Goal: Check status: Check status

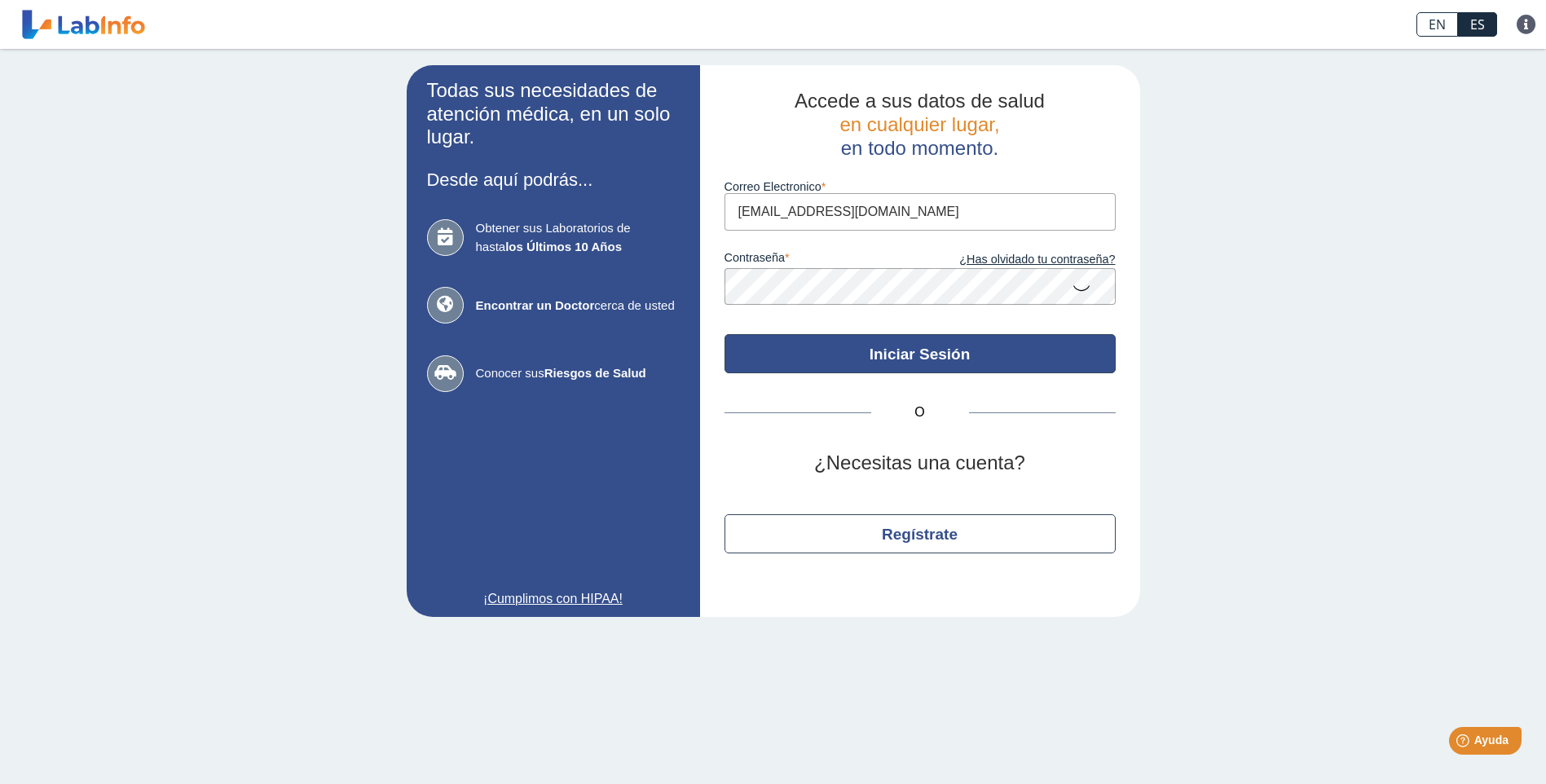
click at [918, 358] on button "Iniciar Sesión" at bounding box center [919, 354] width 392 height 39
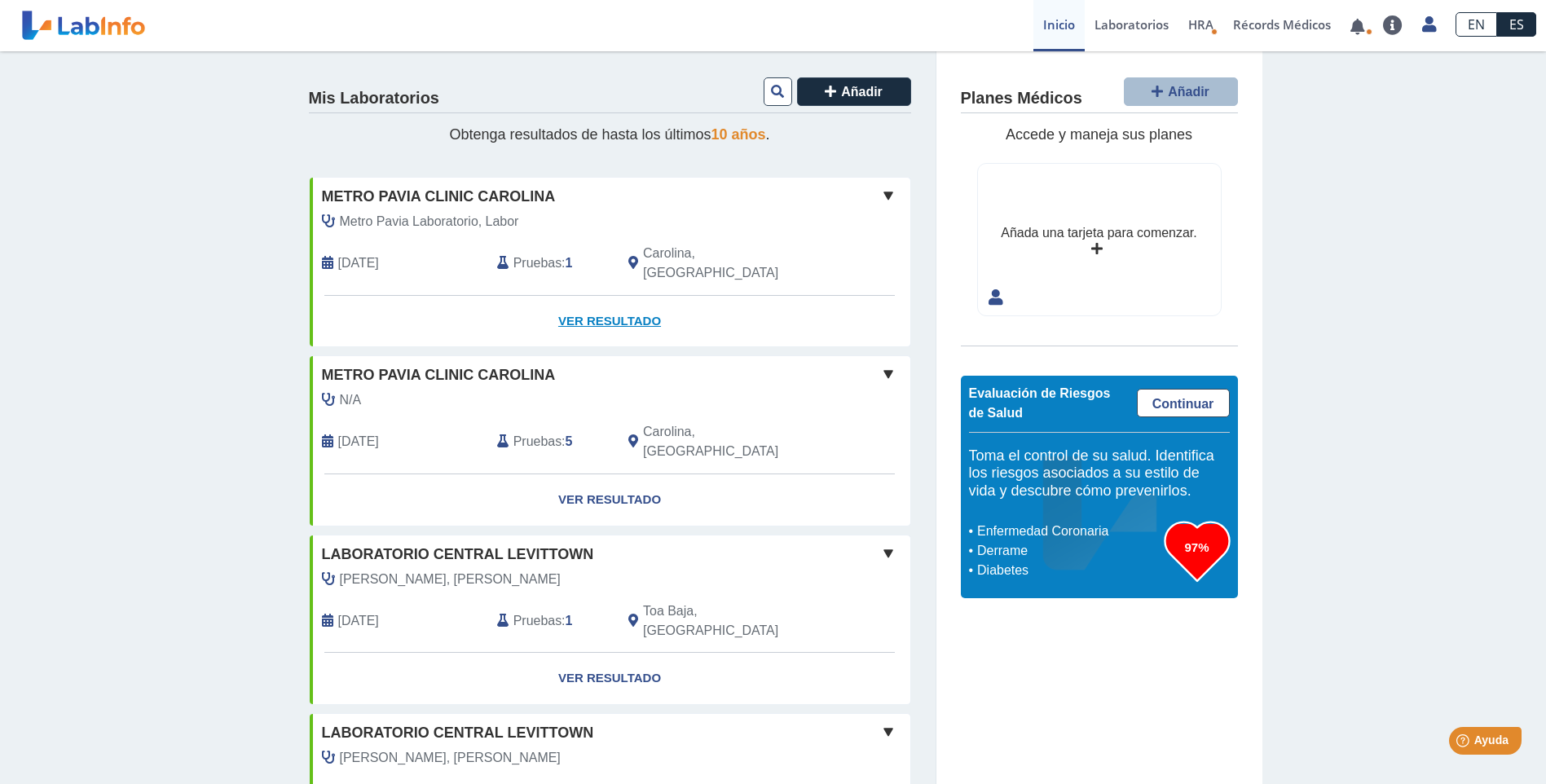
click at [624, 298] on link "Ver Resultado" at bounding box center [610, 322] width 601 height 52
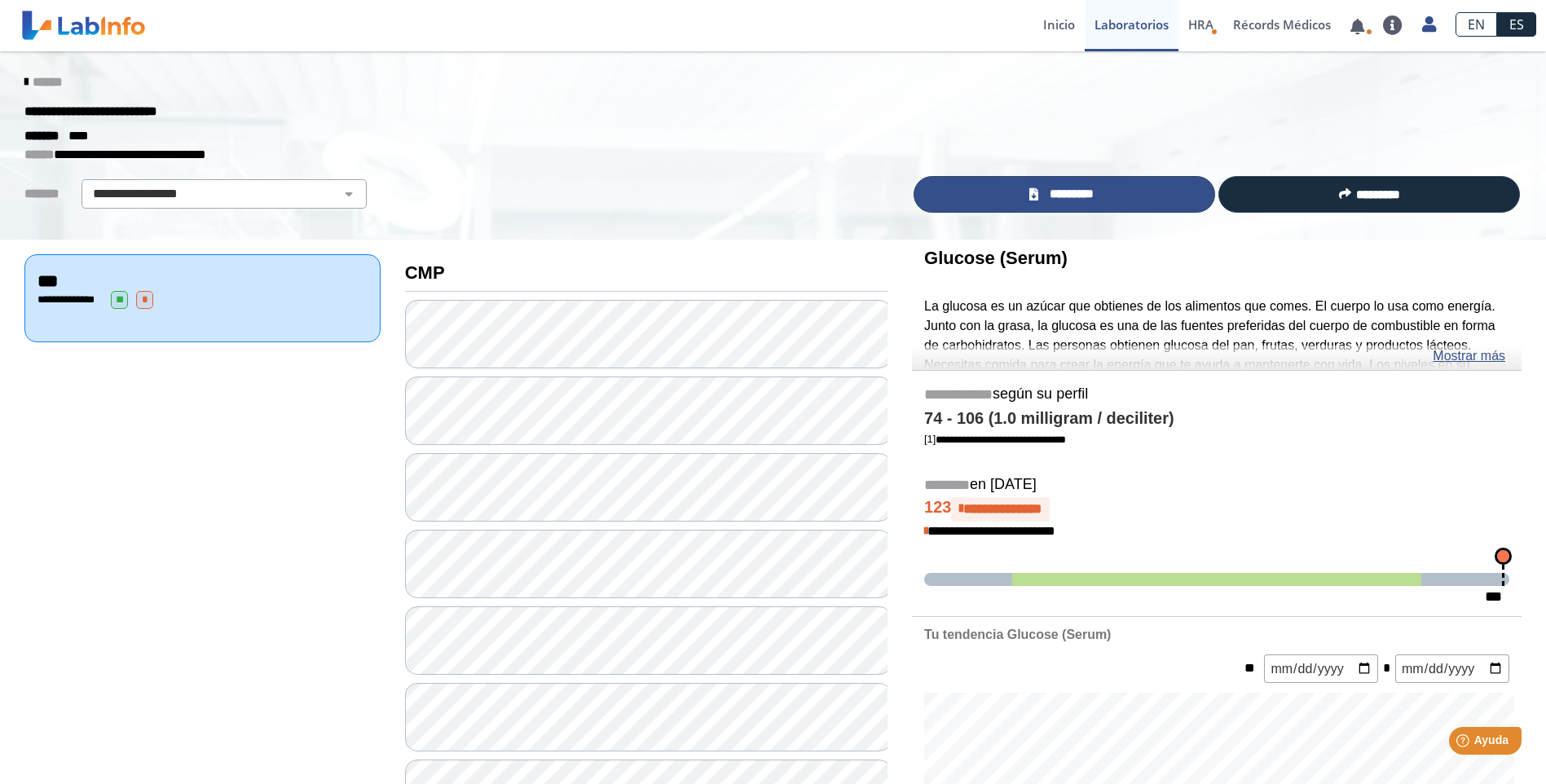
click at [1050, 194] on span "*********" at bounding box center [1071, 194] width 56 height 18
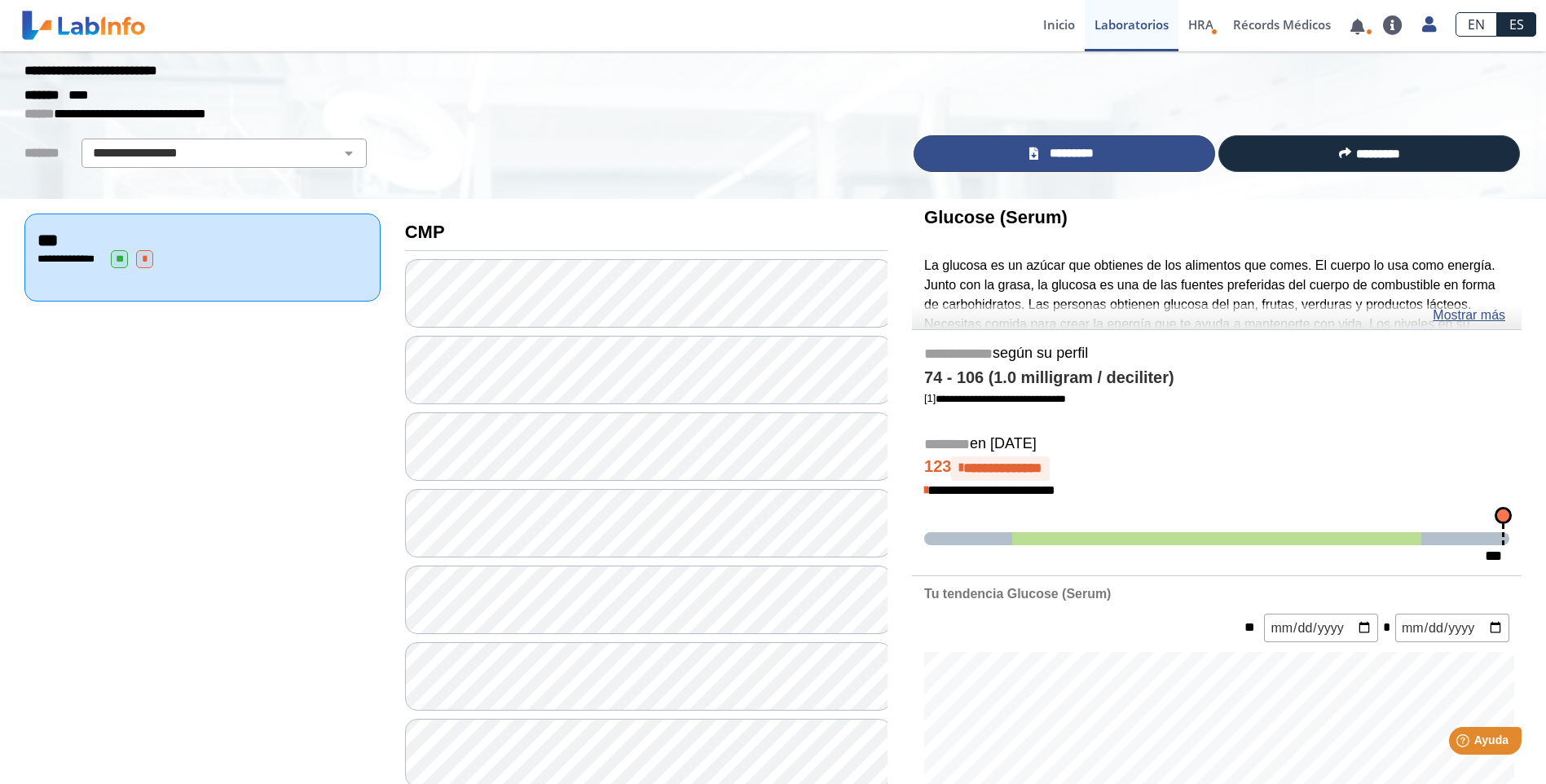
scroll to position [163, 0]
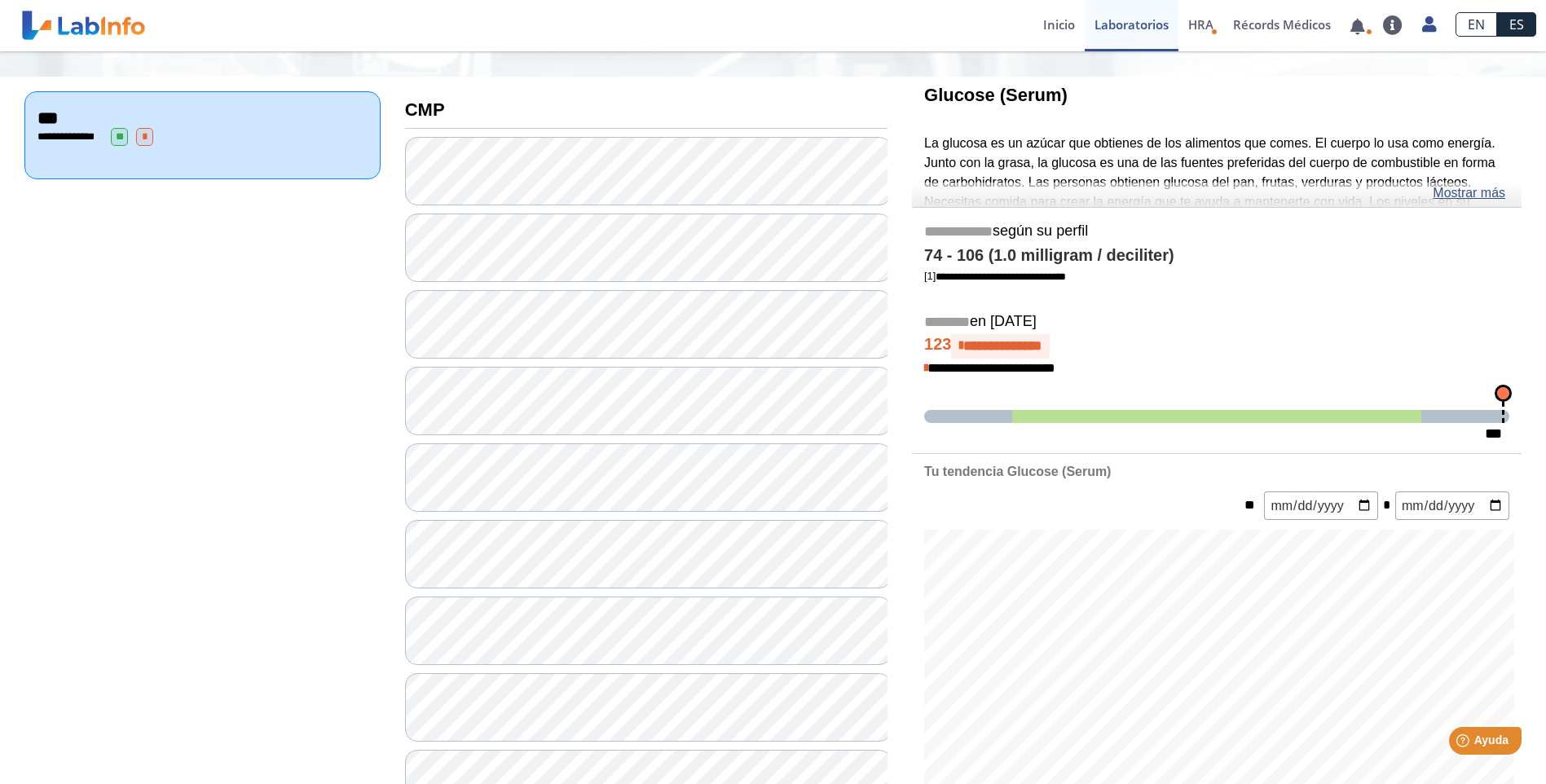
click at [1299, 293] on div "**********" at bounding box center [1217, 336] width 610 height 232
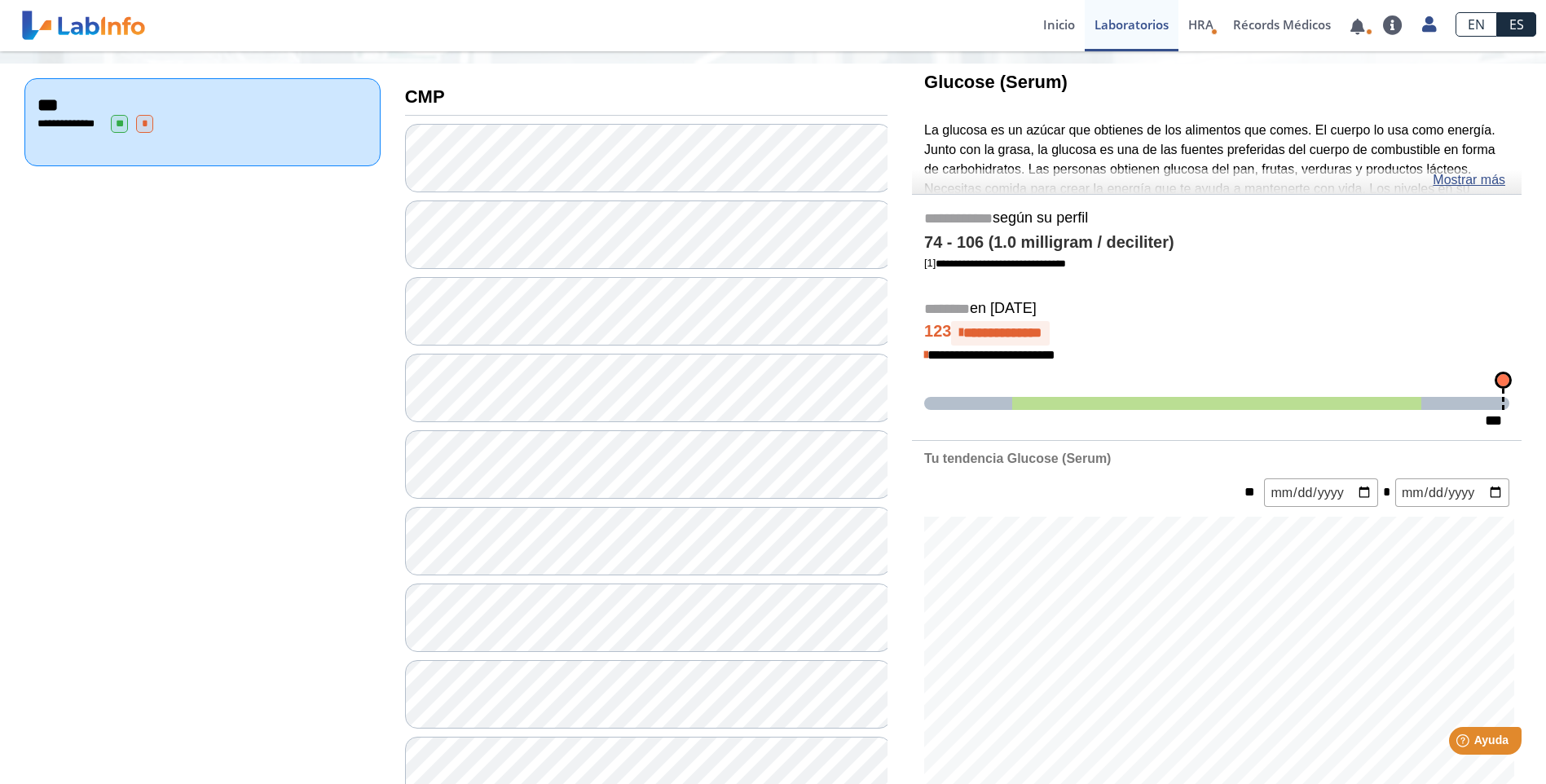
scroll to position [99, 0]
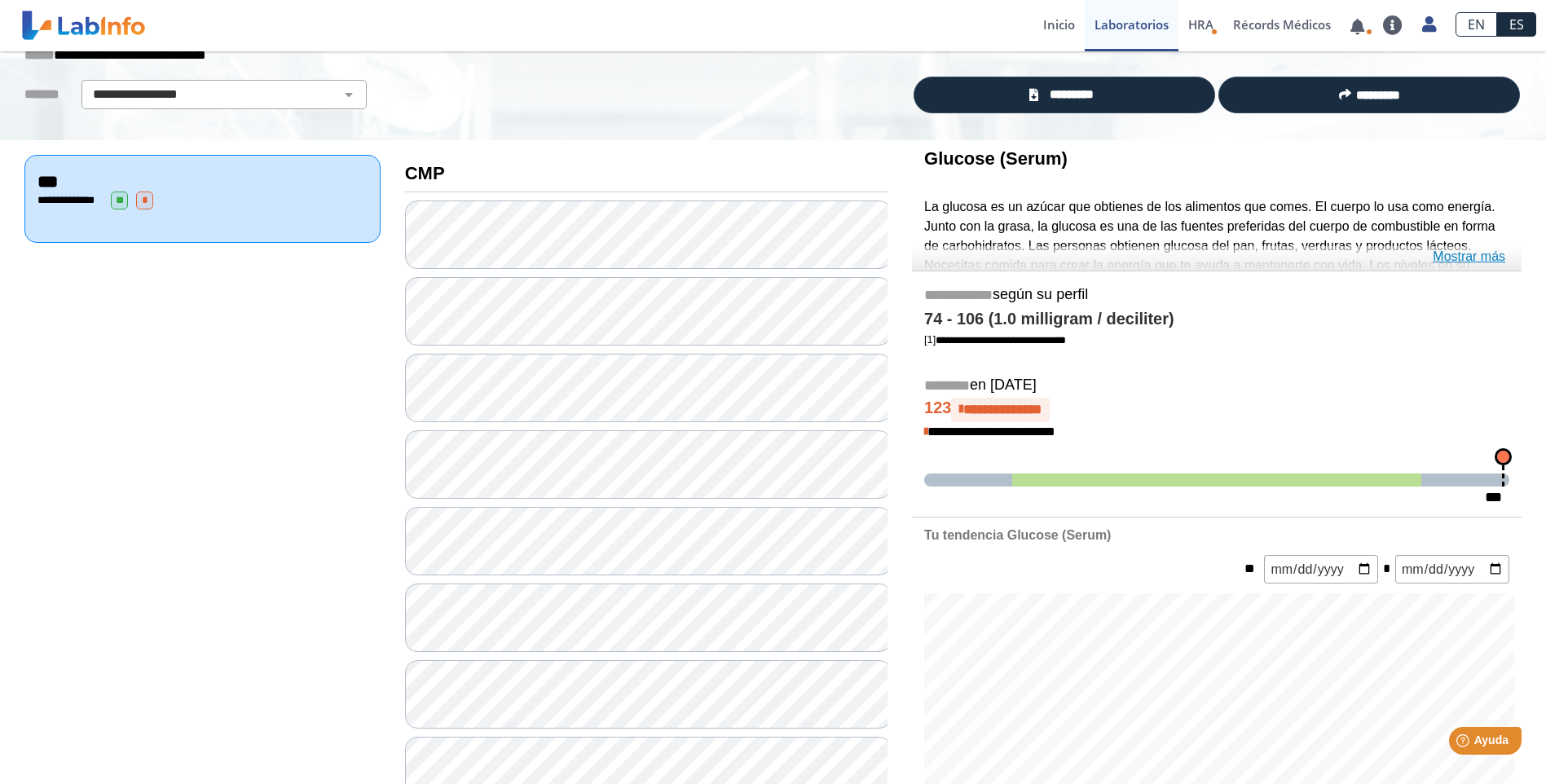
click at [1480, 258] on link "Mostrar más" at bounding box center [1469, 256] width 73 height 19
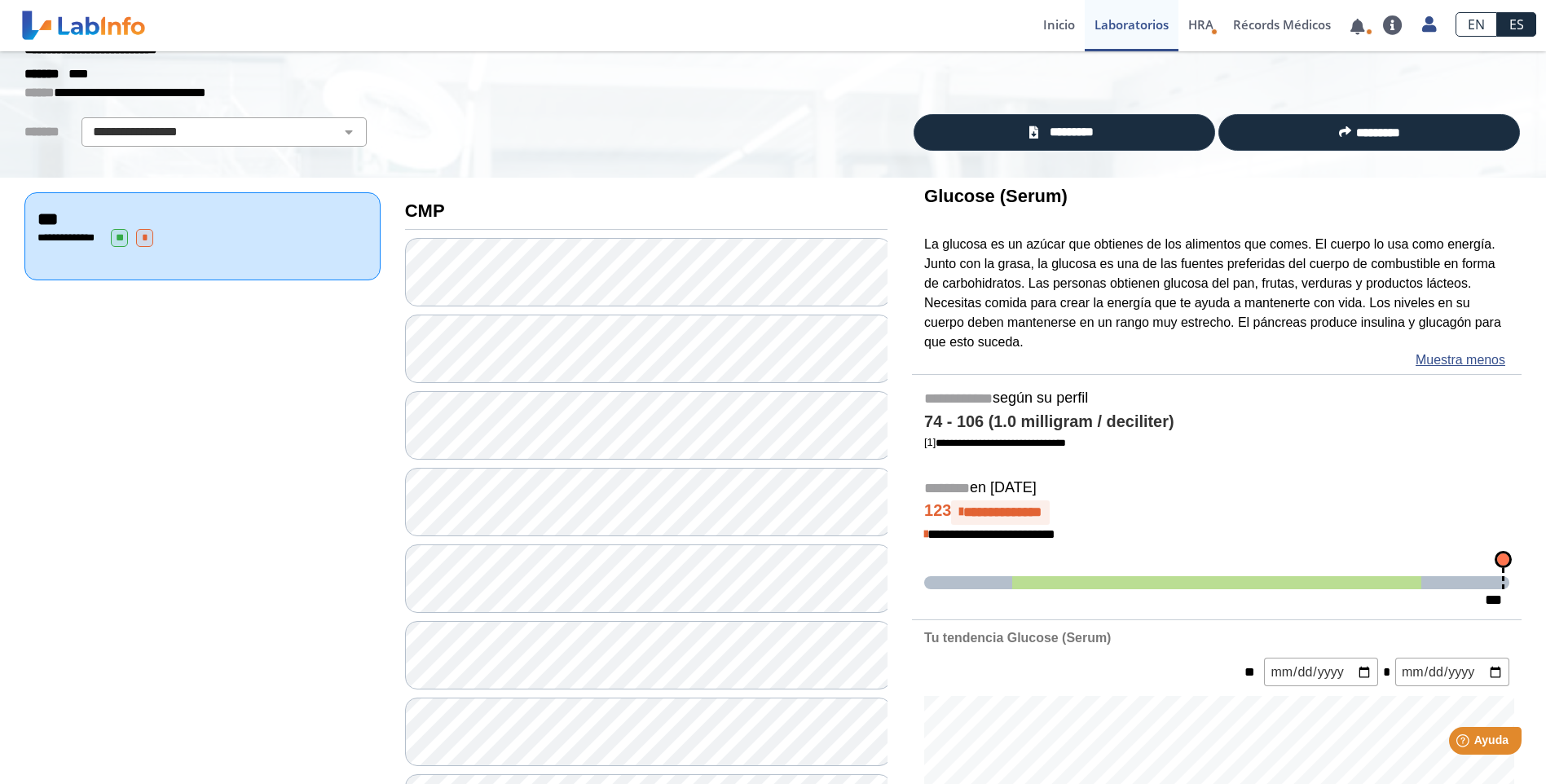
scroll to position [0, 0]
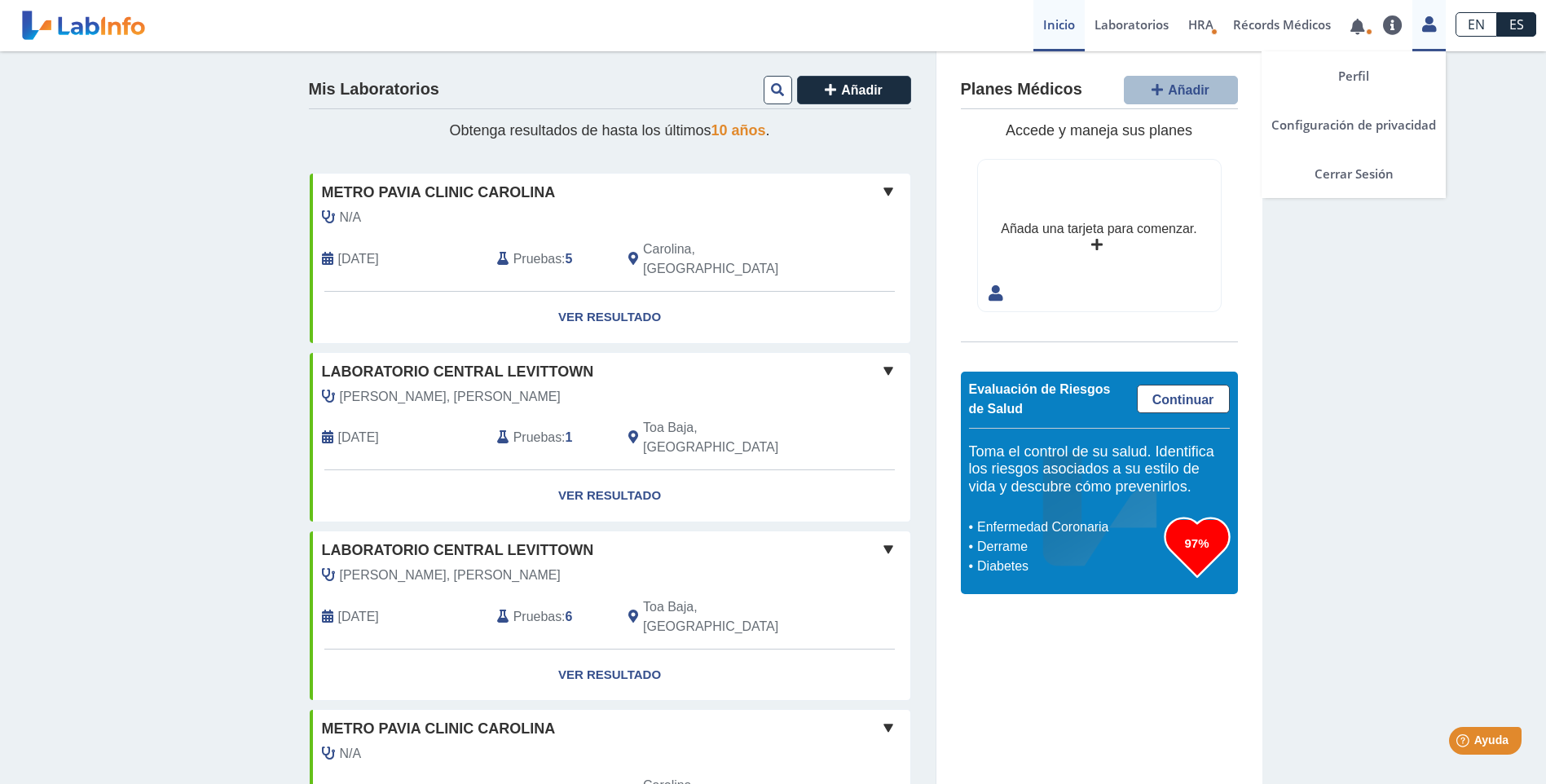
click at [1424, 33] on div "Perfil Configuración de privacidad Cerrar Sesión" at bounding box center [1429, 26] width 33 height 52
click at [1359, 172] on link "Cerrar Sesión" at bounding box center [1353, 173] width 184 height 49
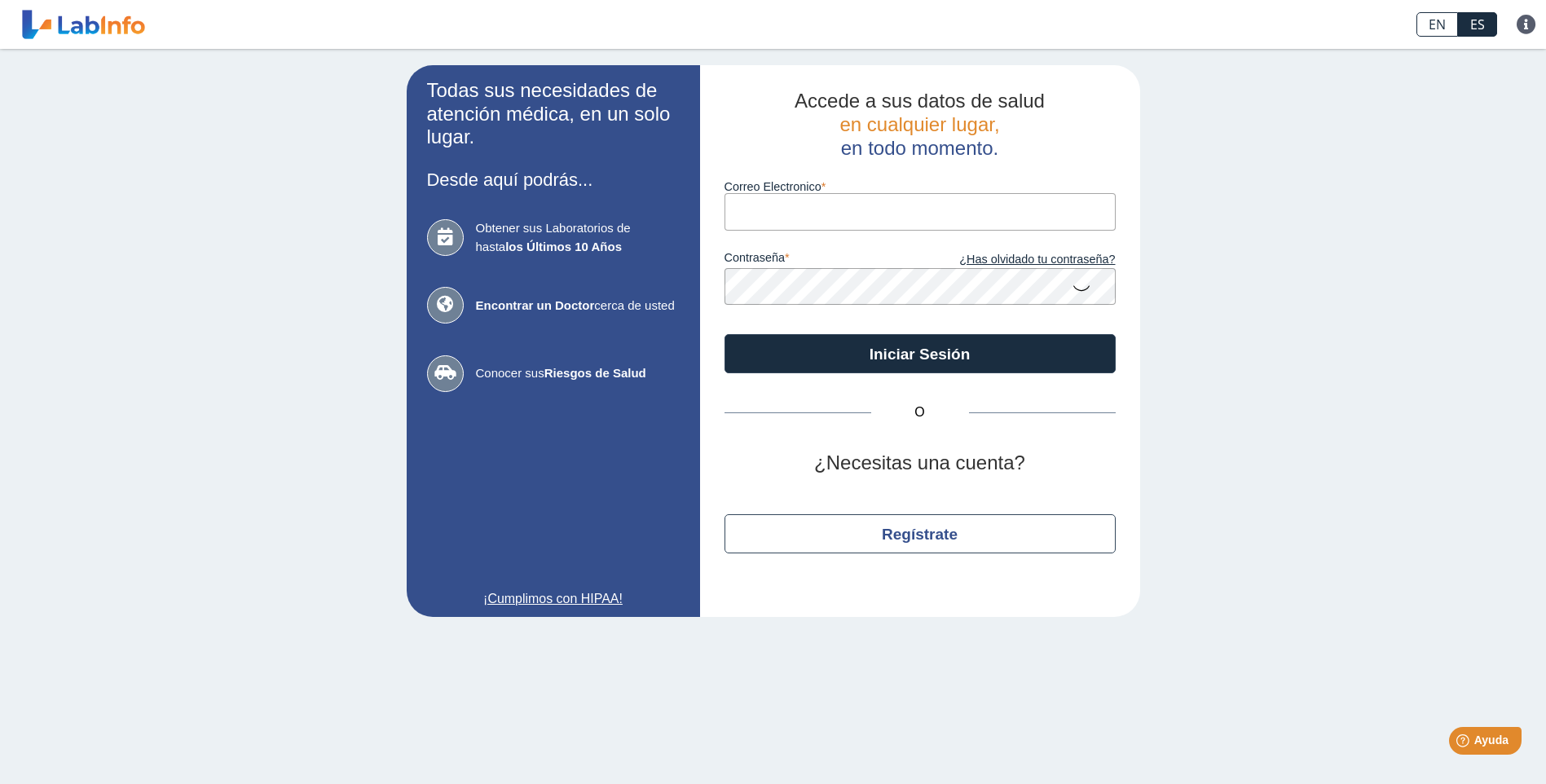
type input "[EMAIL_ADDRESS][DOMAIN_NAME]"
